Goal: Information Seeking & Learning: Find specific page/section

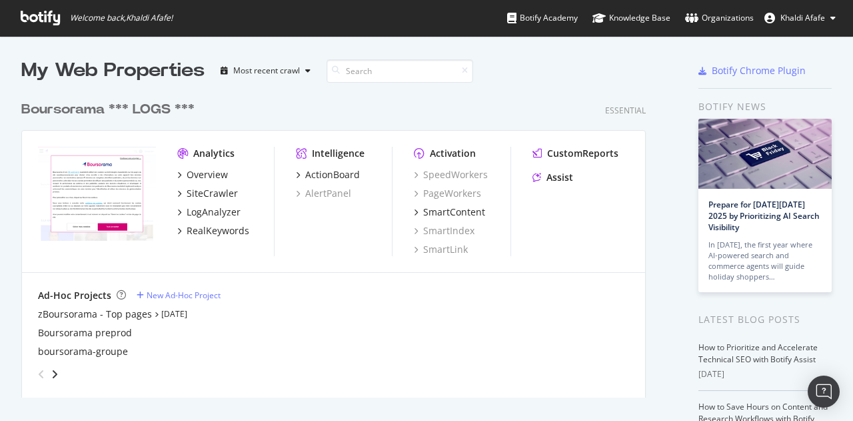
scroll to position [411, 833]
click at [204, 177] on div "Overview" at bounding box center [207, 174] width 41 height 13
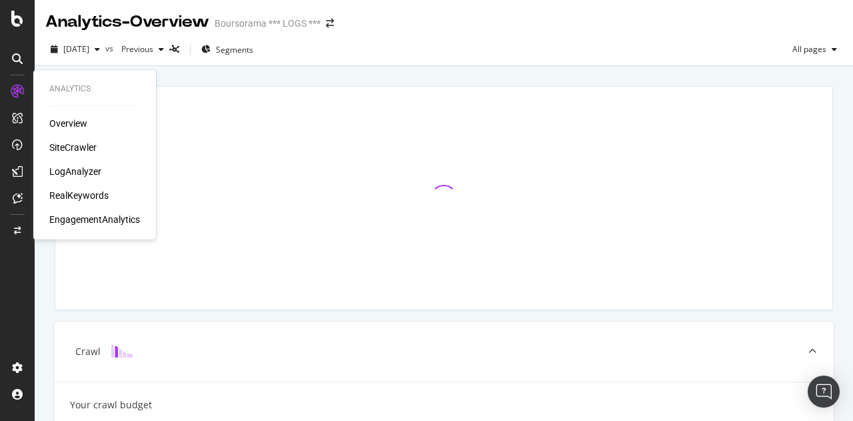
click at [72, 144] on div "SiteCrawler" at bounding box center [72, 147] width 47 height 13
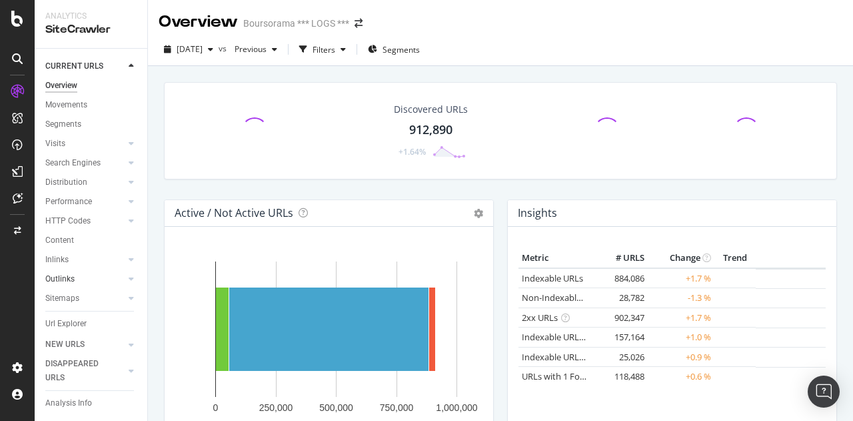
scroll to position [41, 0]
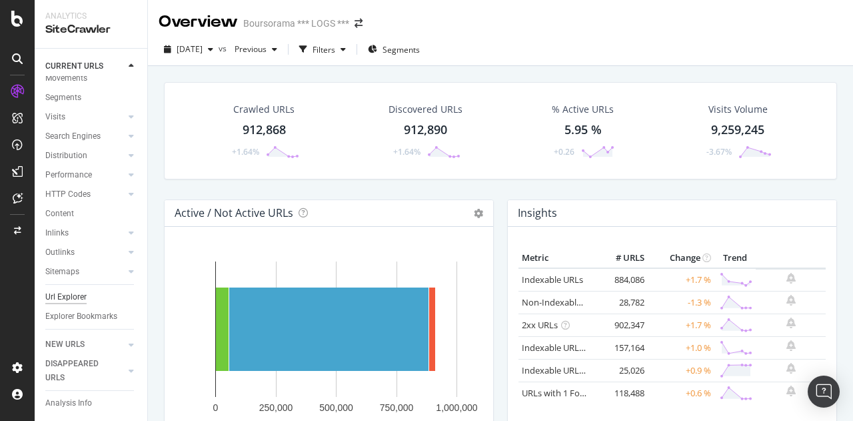
click at [67, 290] on div "Url Explorer" at bounding box center [65, 297] width 41 height 14
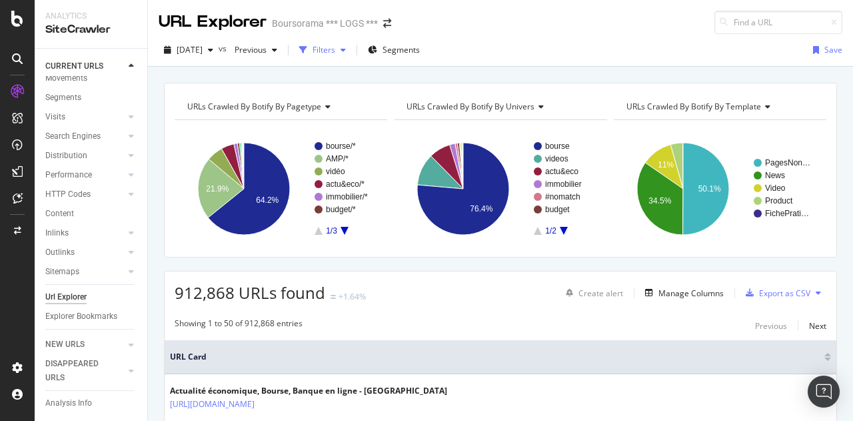
click at [335, 48] on div "Filters" at bounding box center [324, 49] width 23 height 11
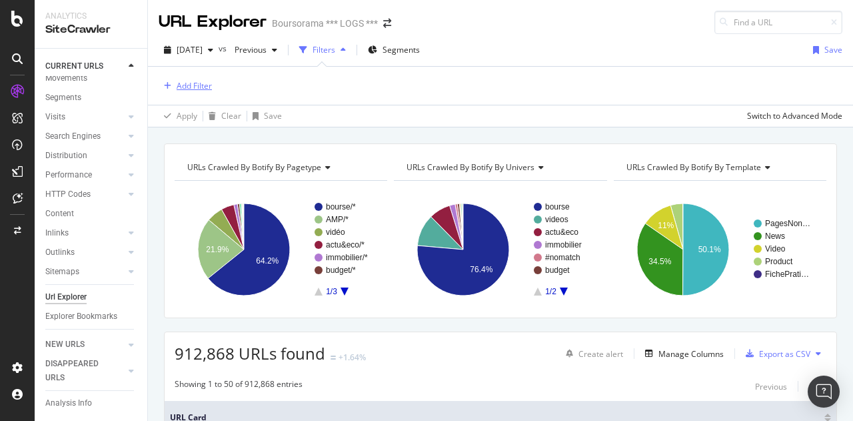
click at [185, 86] on div "Add Filter" at bounding box center [194, 85] width 35 height 11
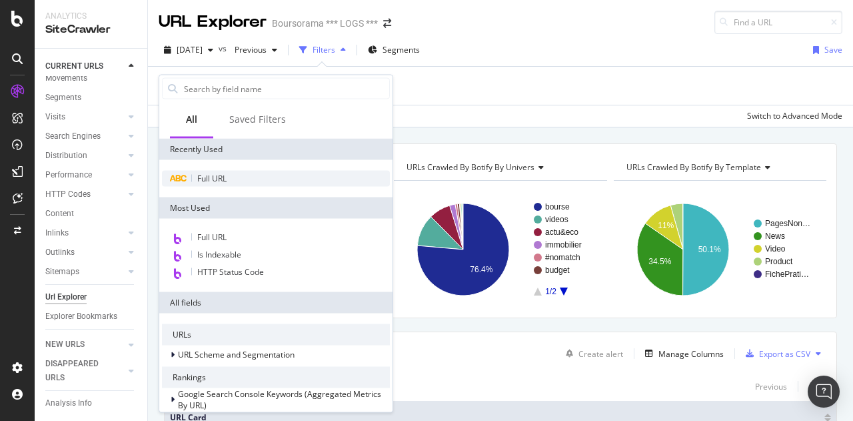
click at [210, 181] on span "Full URL" at bounding box center [211, 178] width 29 height 11
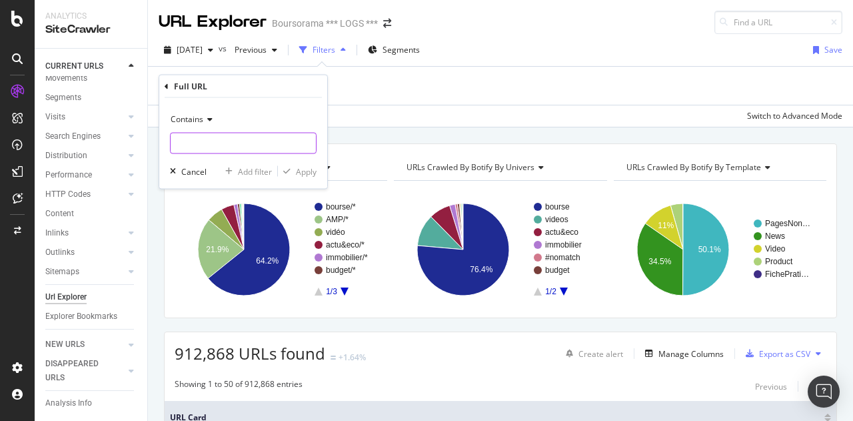
click at [243, 137] on input "text" at bounding box center [243, 143] width 145 height 21
click at [205, 159] on div "Contains Cancel Add filter Apply" at bounding box center [243, 143] width 168 height 91
click at [208, 147] on input "text" at bounding box center [243, 143] width 145 height 21
paste input "GOLD_F"
type input "GOLD_F"
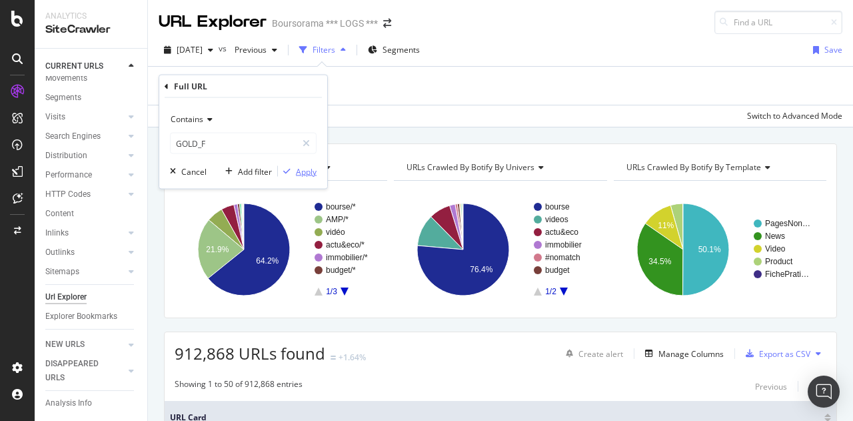
click at [309, 165] on div "Apply" at bounding box center [306, 170] width 21 height 11
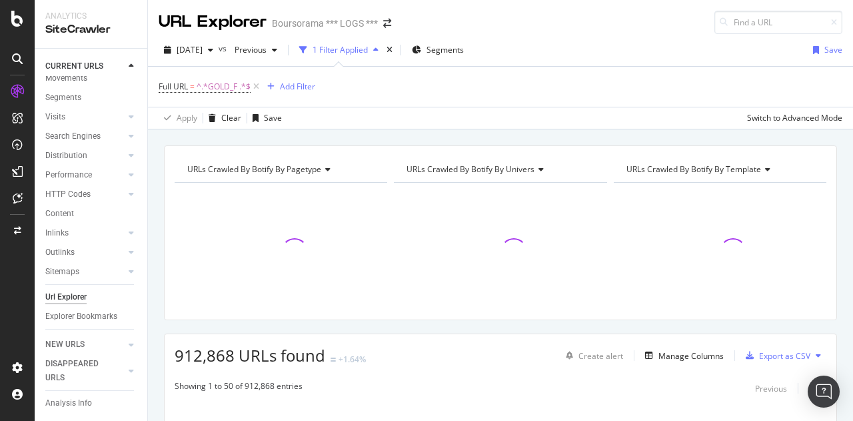
click at [309, 165] on span "URLs Crawled By Botify By pagetype" at bounding box center [254, 168] width 134 height 11
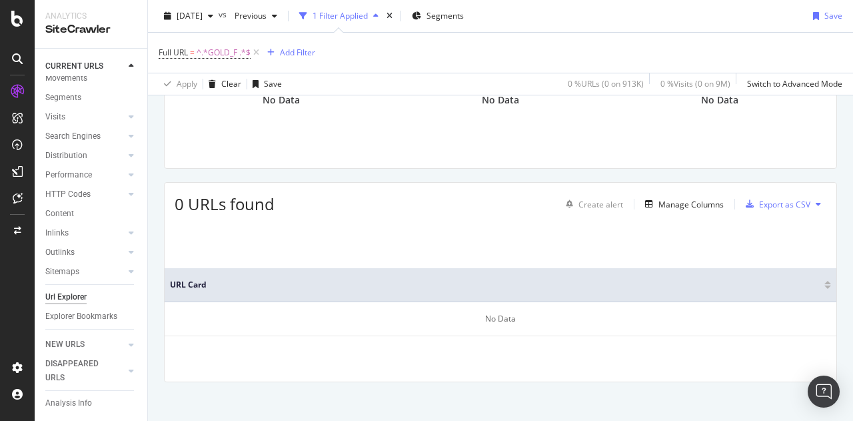
scroll to position [159, 0]
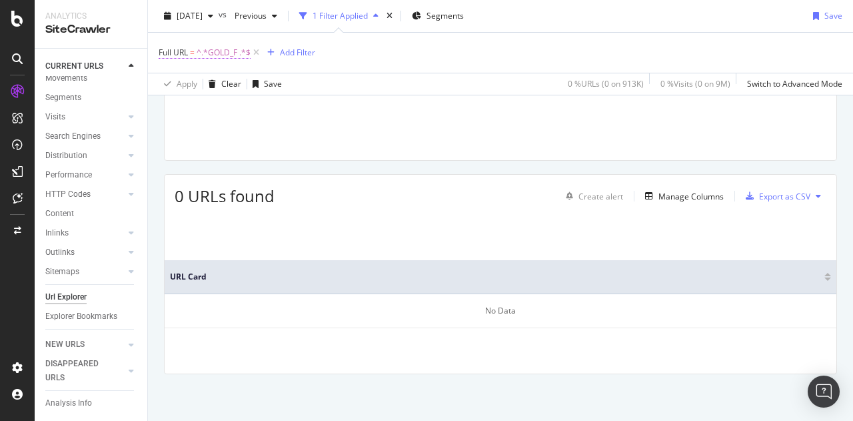
click at [183, 55] on span "Full URL" at bounding box center [173, 52] width 29 height 11
click at [194, 92] on div "Contains" at bounding box center [243, 83] width 147 height 21
drag, startPoint x: 373, startPoint y: 79, endPoint x: 351, endPoint y: 47, distance: 38.8
click at [351, 47] on div "Full URL = ^.*GOLD_F .*$ Add Filter" at bounding box center [501, 53] width 684 height 40
click at [183, 53] on span "Full URL" at bounding box center [173, 52] width 29 height 11
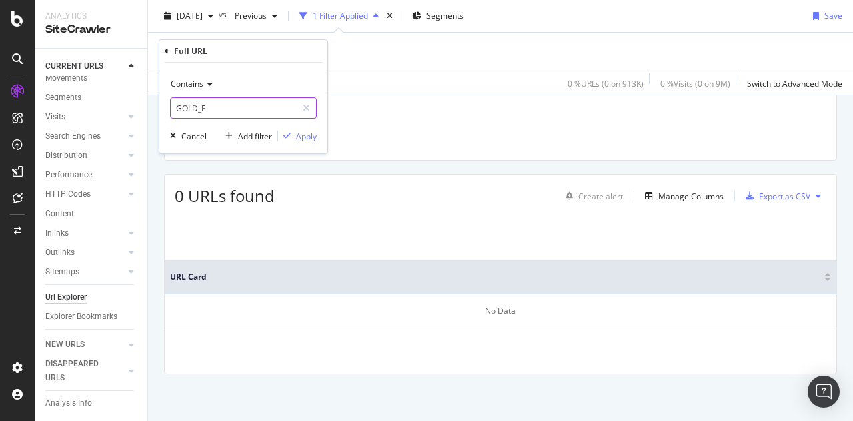
click at [213, 103] on input "GOLD_F" at bounding box center [234, 107] width 126 height 21
paste input "/GOLD_F/"
type input "/GOLD_F/"
click at [297, 132] on div "Apply" at bounding box center [306, 136] width 21 height 11
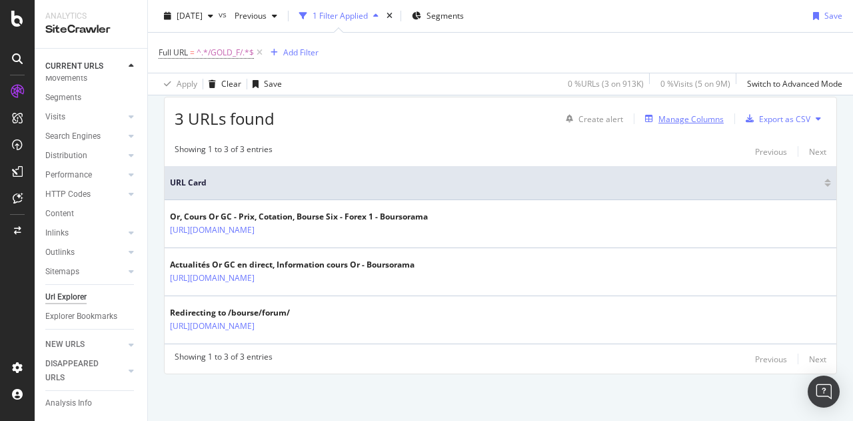
scroll to position [237, 0]
click at [702, 119] on div "Manage Columns" at bounding box center [690, 118] width 65 height 11
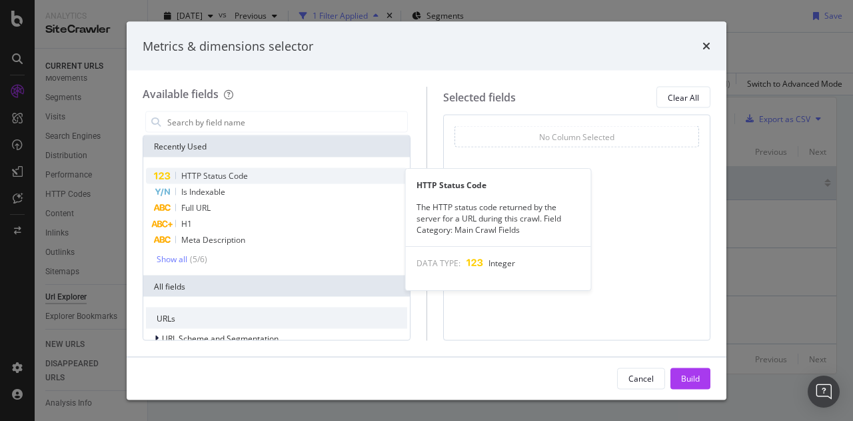
click at [252, 171] on div "HTTP Status Code" at bounding box center [276, 176] width 261 height 16
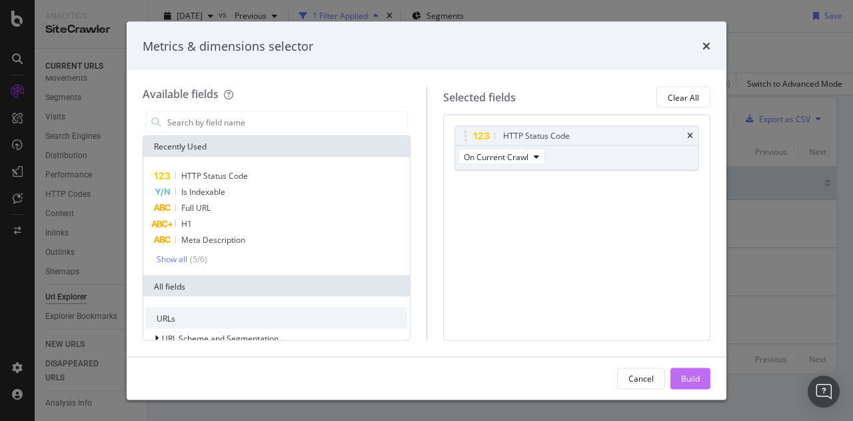
click at [684, 382] on div "Build" at bounding box center [690, 377] width 19 height 11
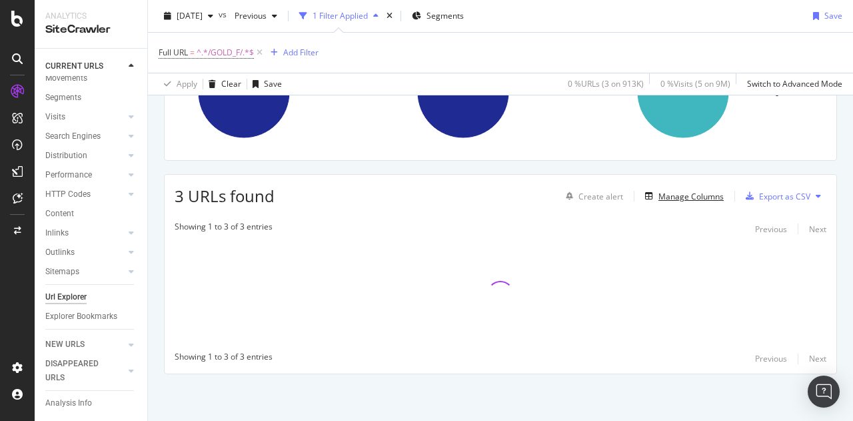
scroll to position [159, 0]
